Goal: Check status: Check status

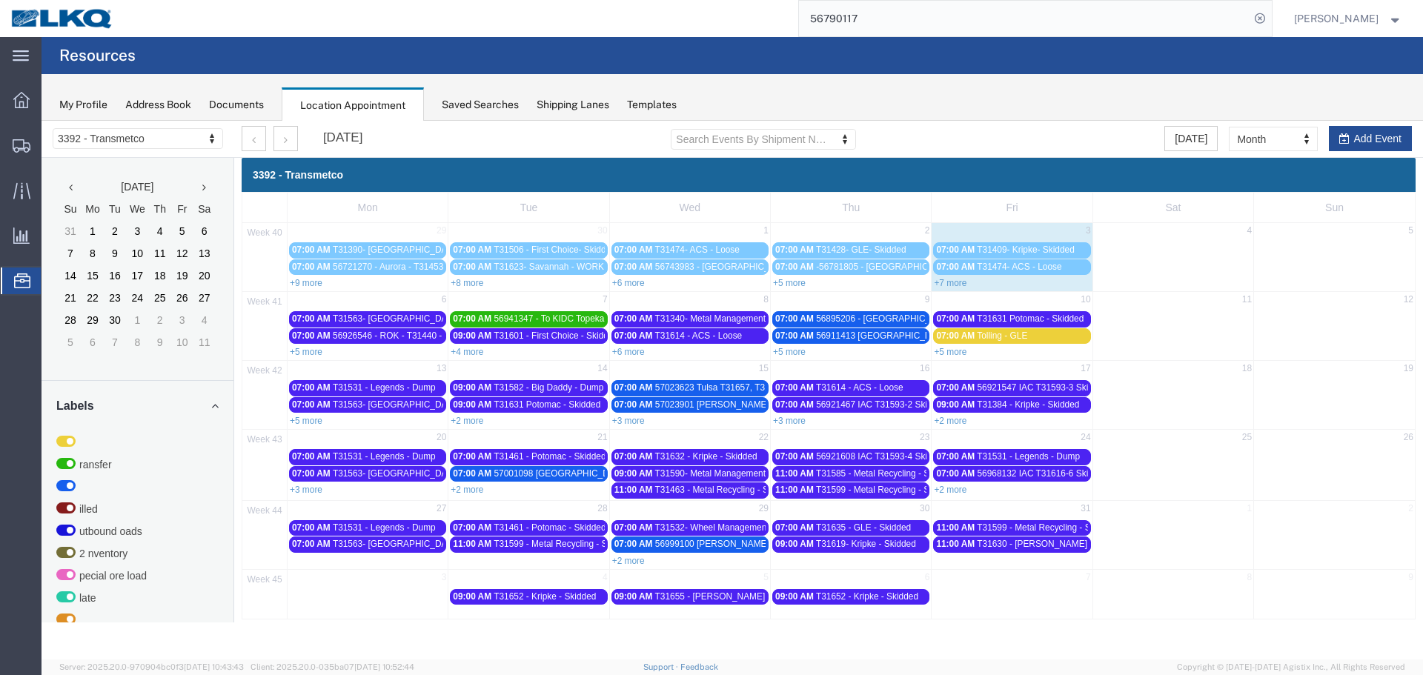
click at [965, 284] on link "+7 more" at bounding box center [950, 283] width 33 height 10
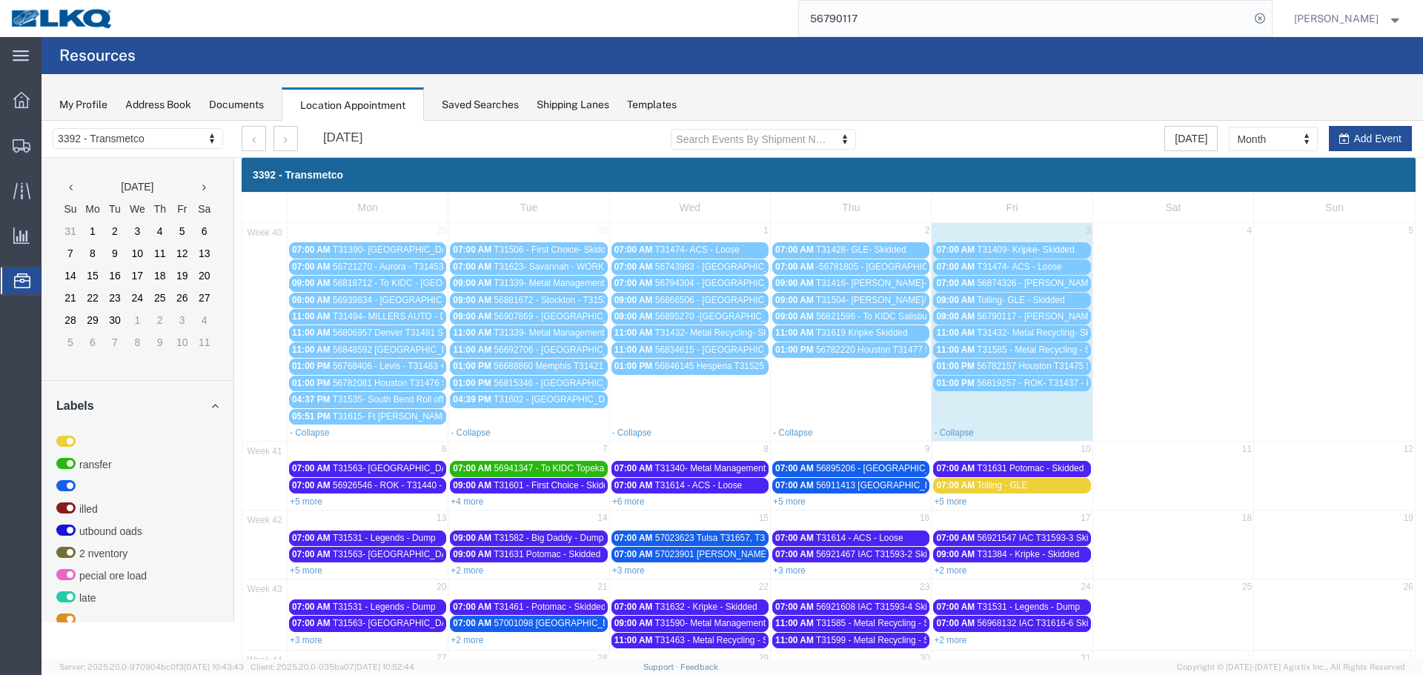
click at [1044, 369] on span "56782157 Houston T31475 Skidded **Work in per [PERSON_NAME]**" at bounding box center [1115, 366] width 277 height 10
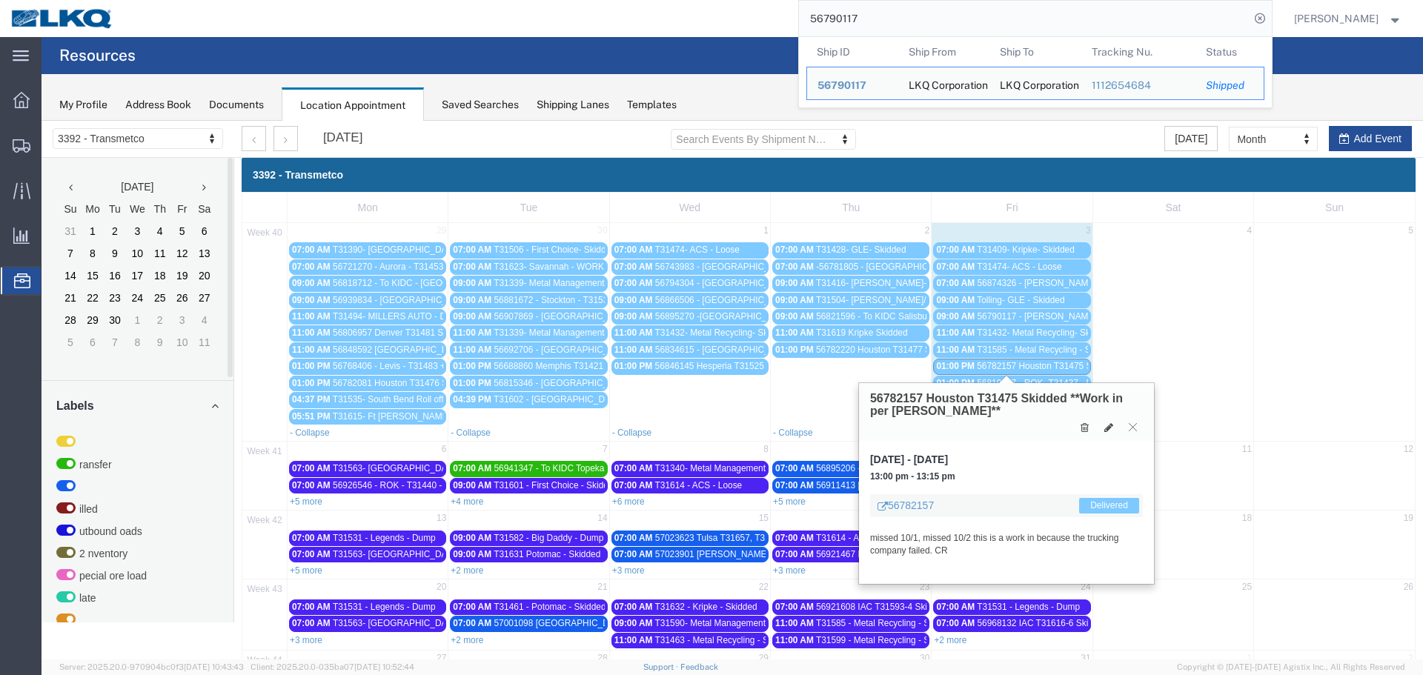
drag, startPoint x: 852, startPoint y: 13, endPoint x: 757, endPoint y: 7, distance: 95.0
click at [757, 7] on div "56790117 Ship ID Ship From Ship To Tracking Nu. Status Ship ID 56790117 Ship Fr…" at bounding box center [697, 18] width 1147 height 37
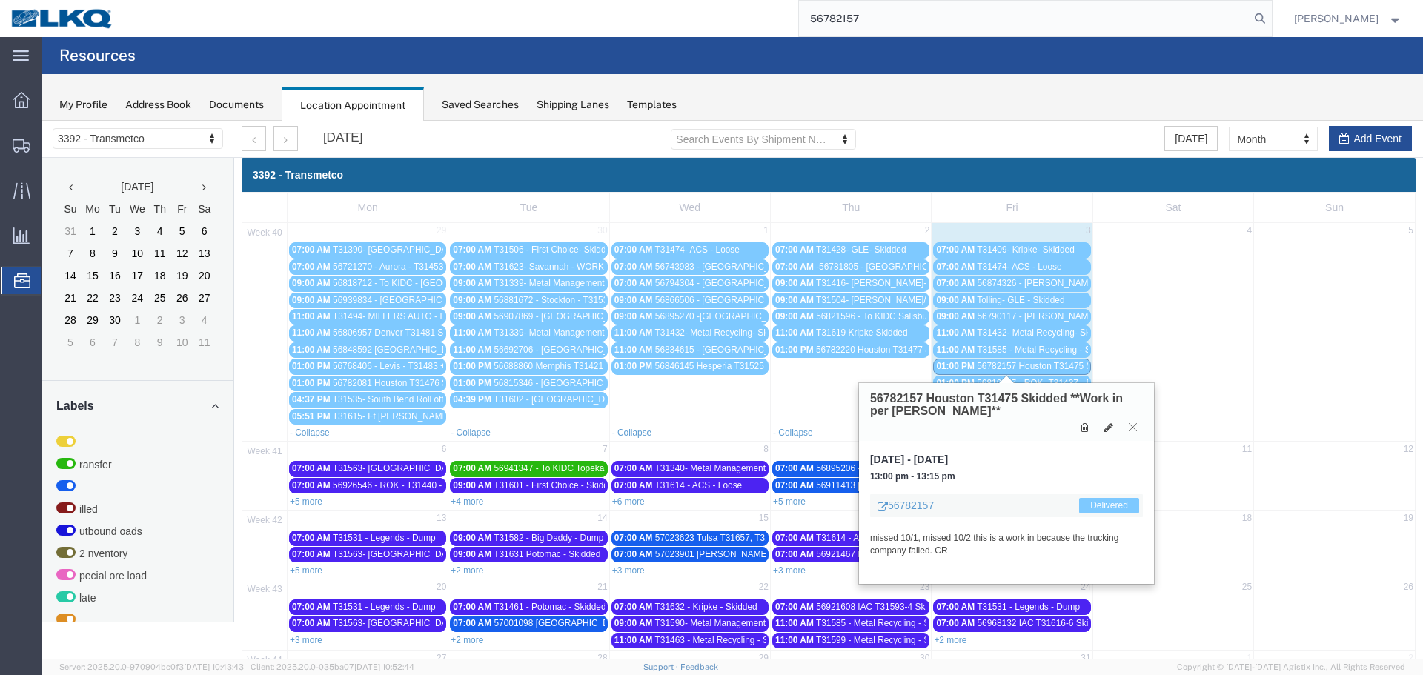
type input "56782157"
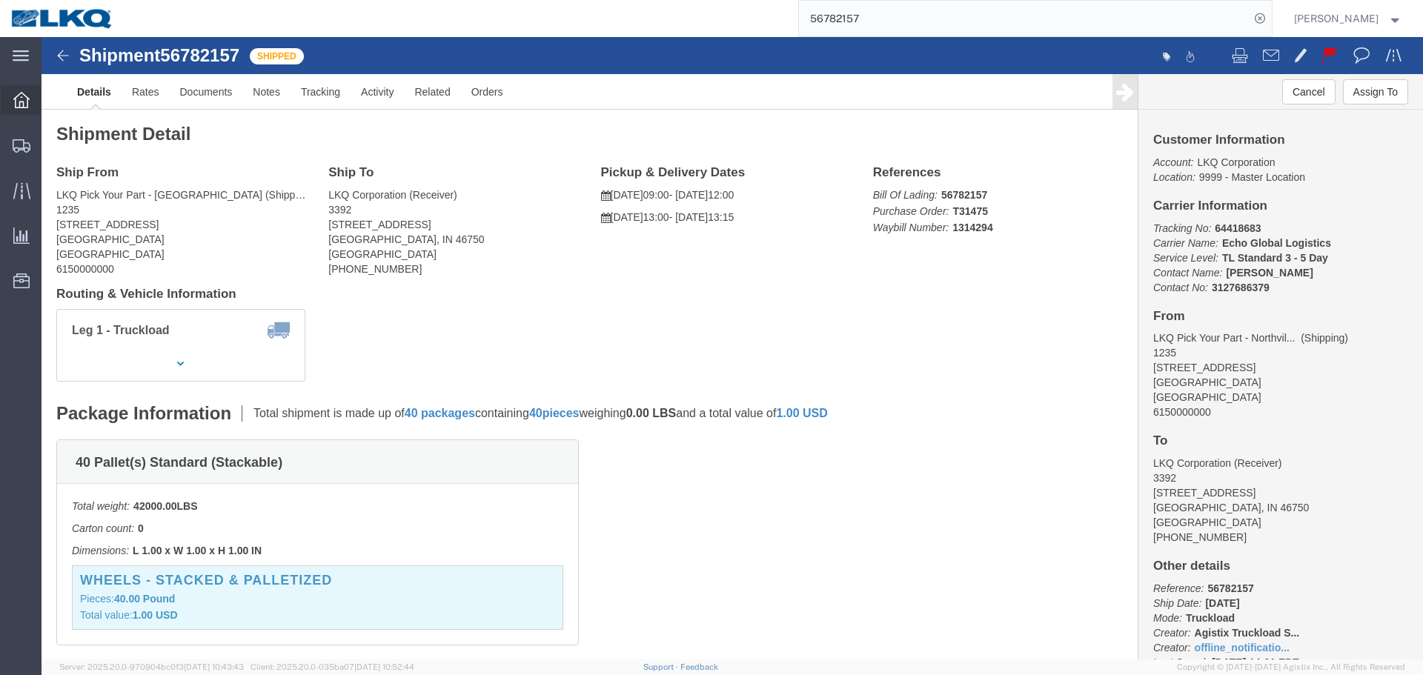
click at [51, 96] on span "Overview" at bounding box center [46, 100] width 10 height 30
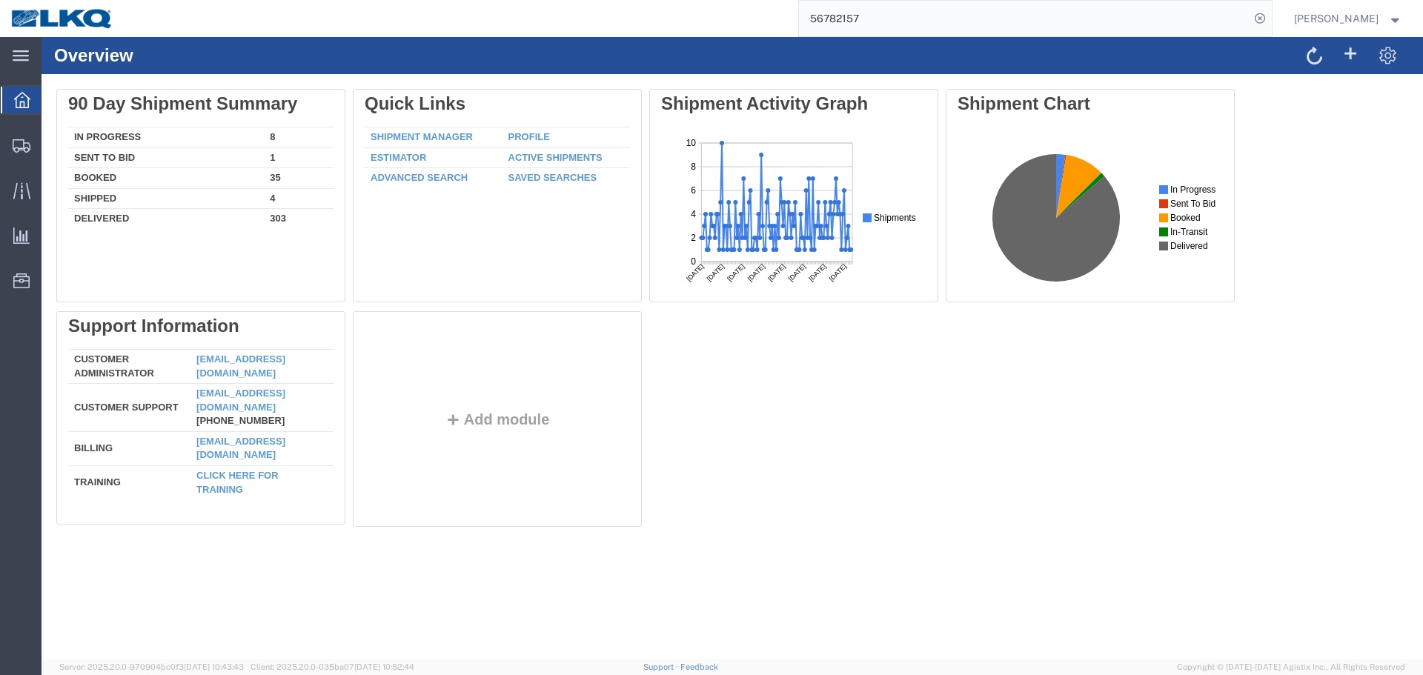
click at [907, 13] on input "56782157" at bounding box center [1024, 19] width 450 height 36
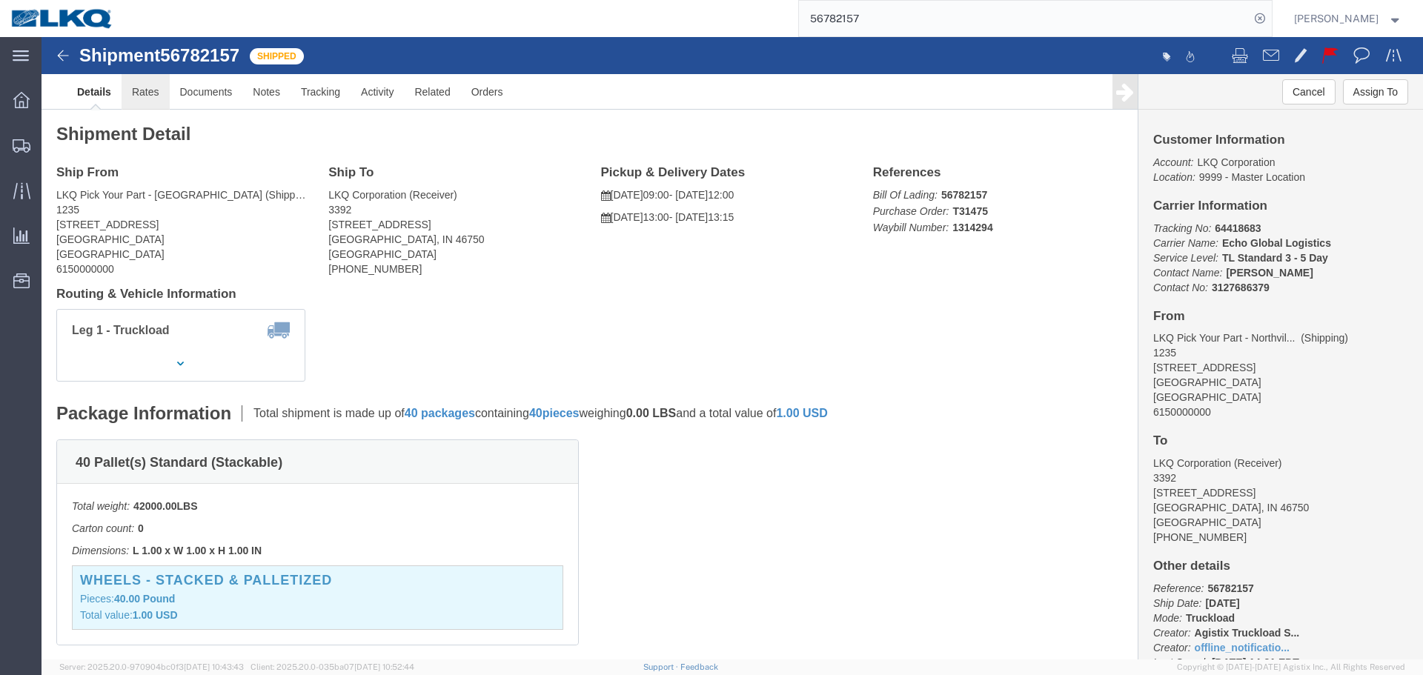
click link "Rates"
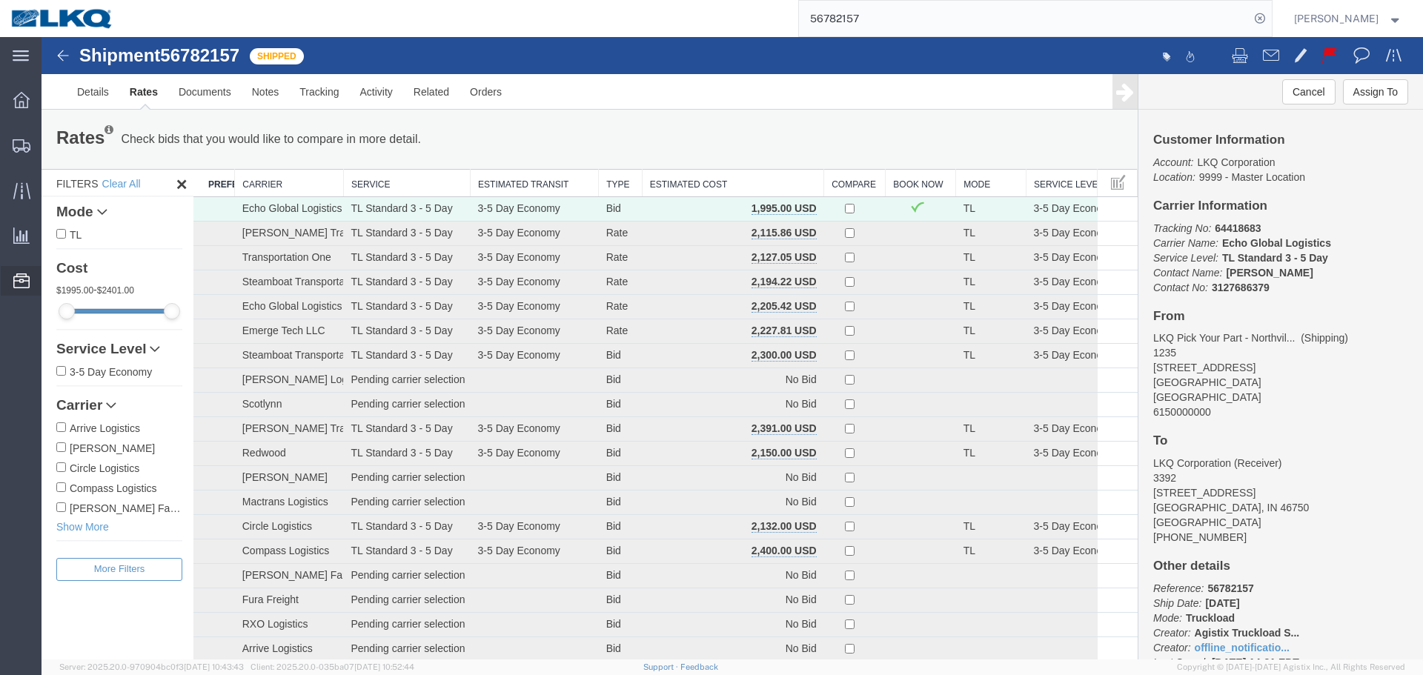
click at [0, 0] on span "Location Appointment" at bounding box center [0, 0] width 0 height 0
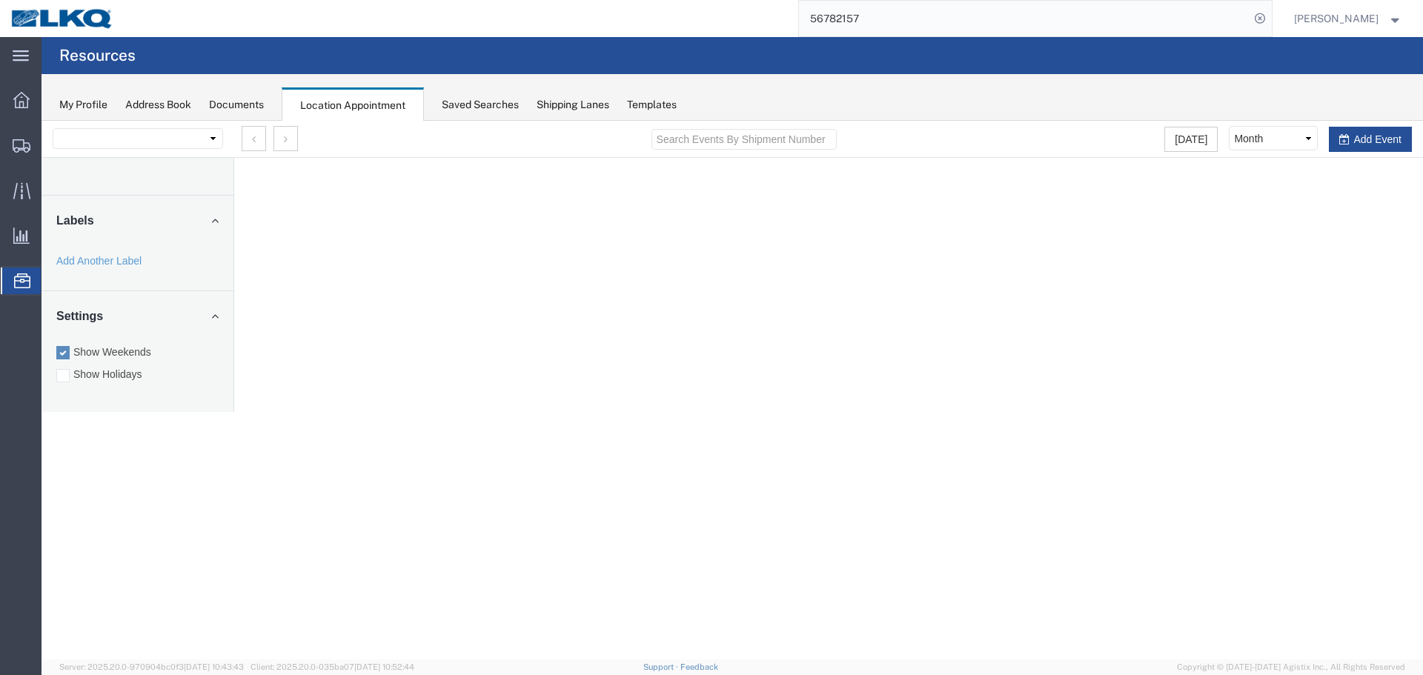
select select "28018"
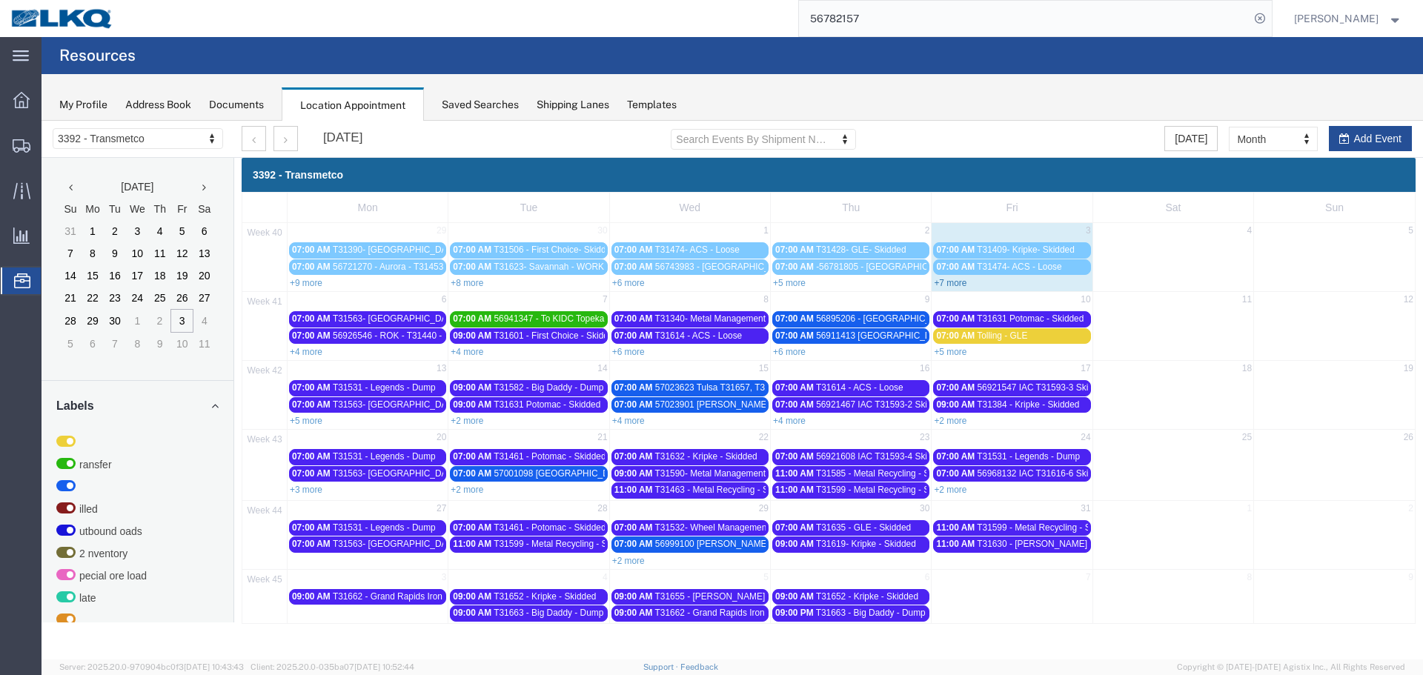
click at [962, 286] on link "+7 more" at bounding box center [950, 283] width 33 height 10
